Goal: Information Seeking & Learning: Learn about a topic

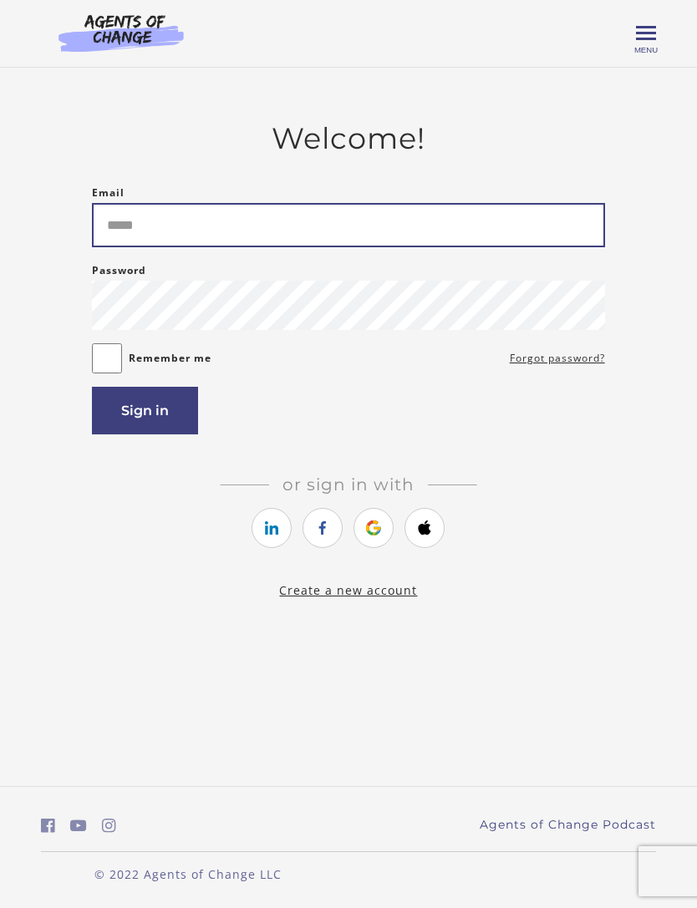
type input "**********"
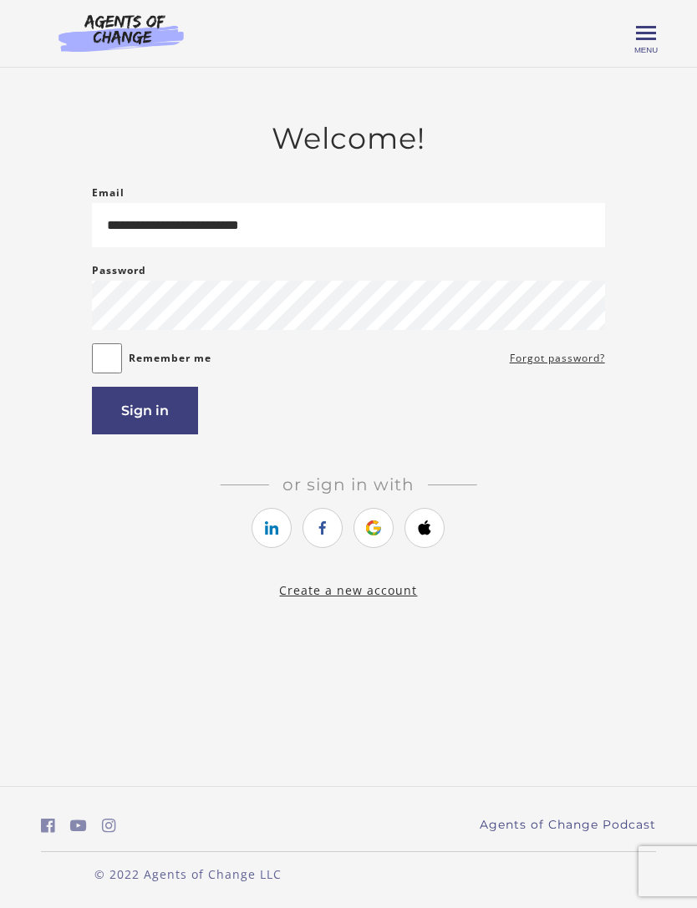
click at [150, 413] on button "Sign in" at bounding box center [145, 411] width 106 height 48
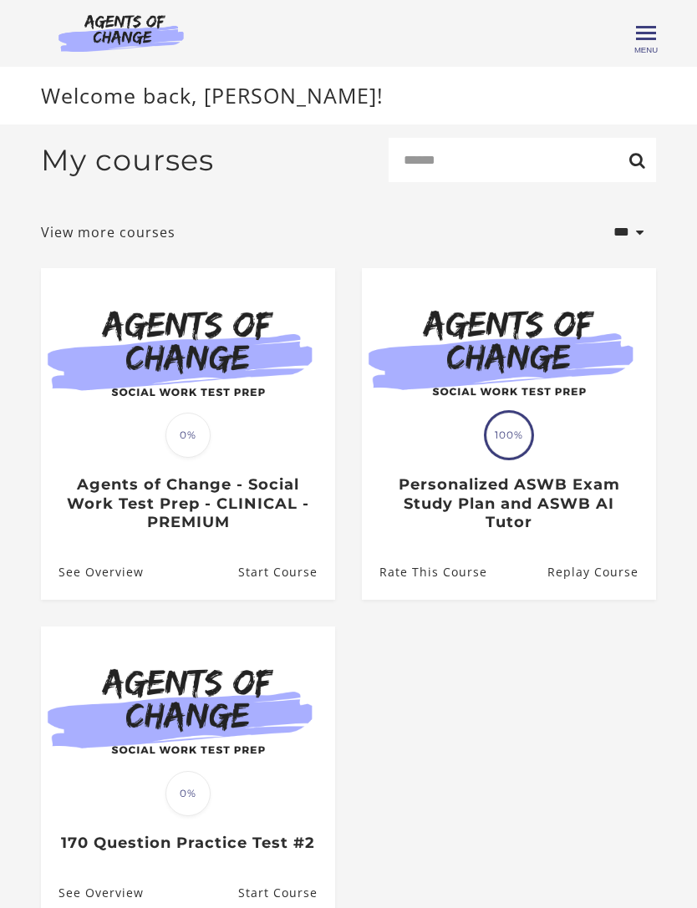
click at [221, 513] on h3 "Agents of Change - Social Work Test Prep - CLINICAL - PREMIUM" at bounding box center [187, 503] width 258 height 57
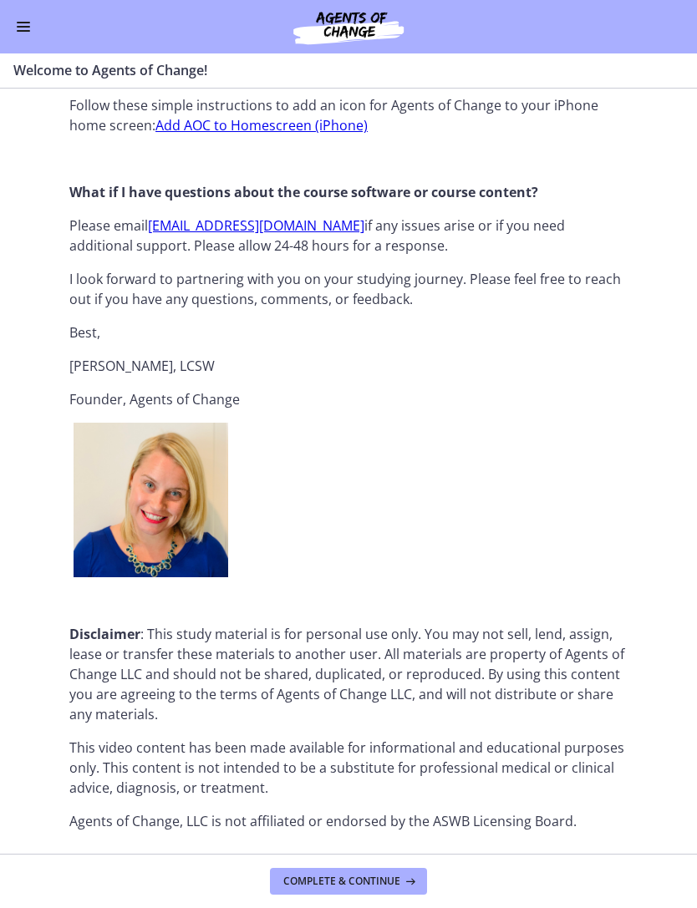
scroll to position [1784, 0]
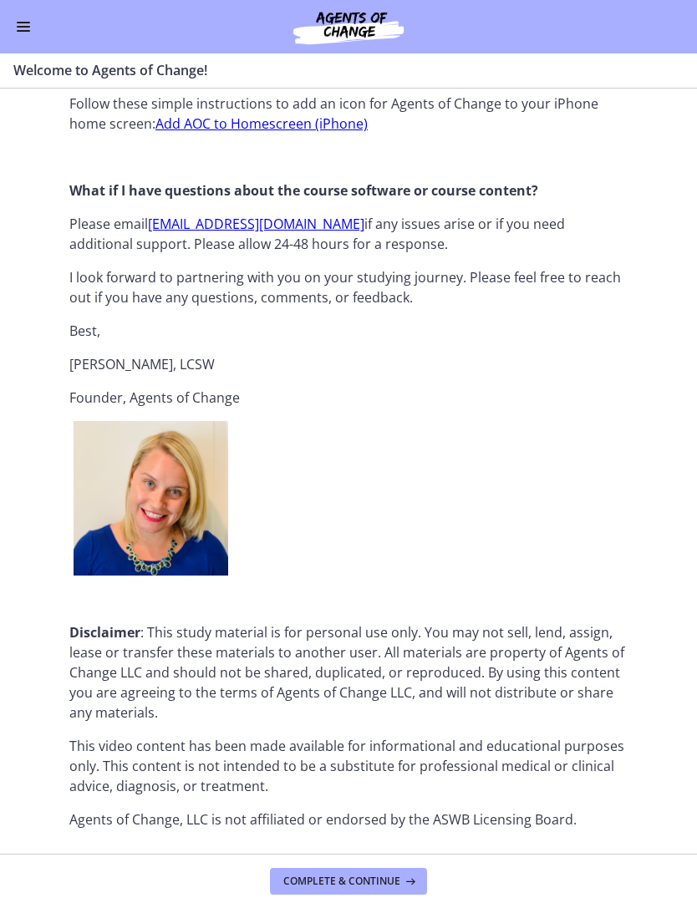
click at [364, 876] on span "Complete & continue" at bounding box center [341, 881] width 117 height 13
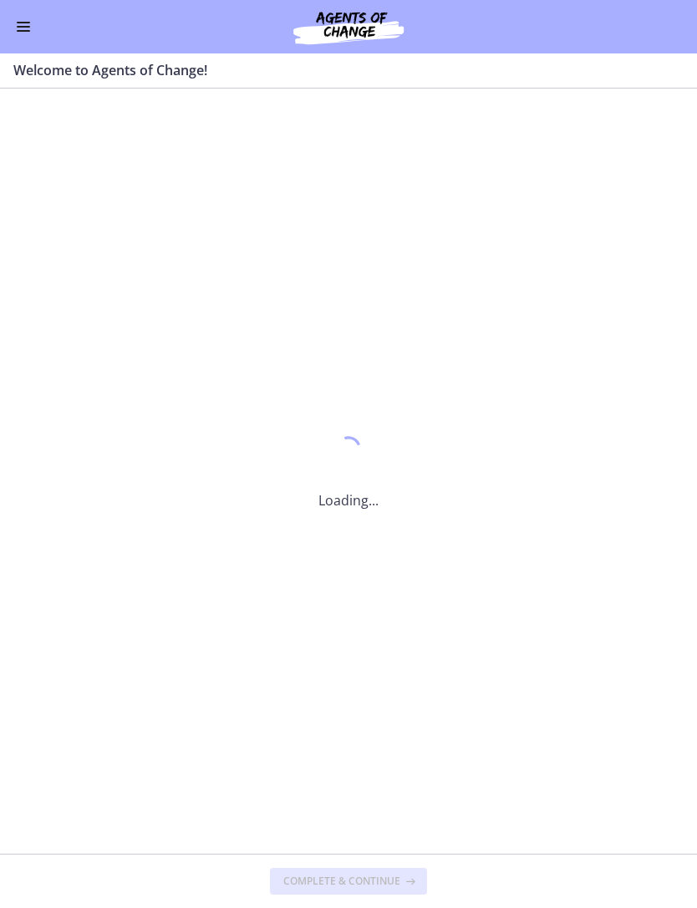
scroll to position [0, 0]
